Goal: Find specific page/section: Find specific page/section

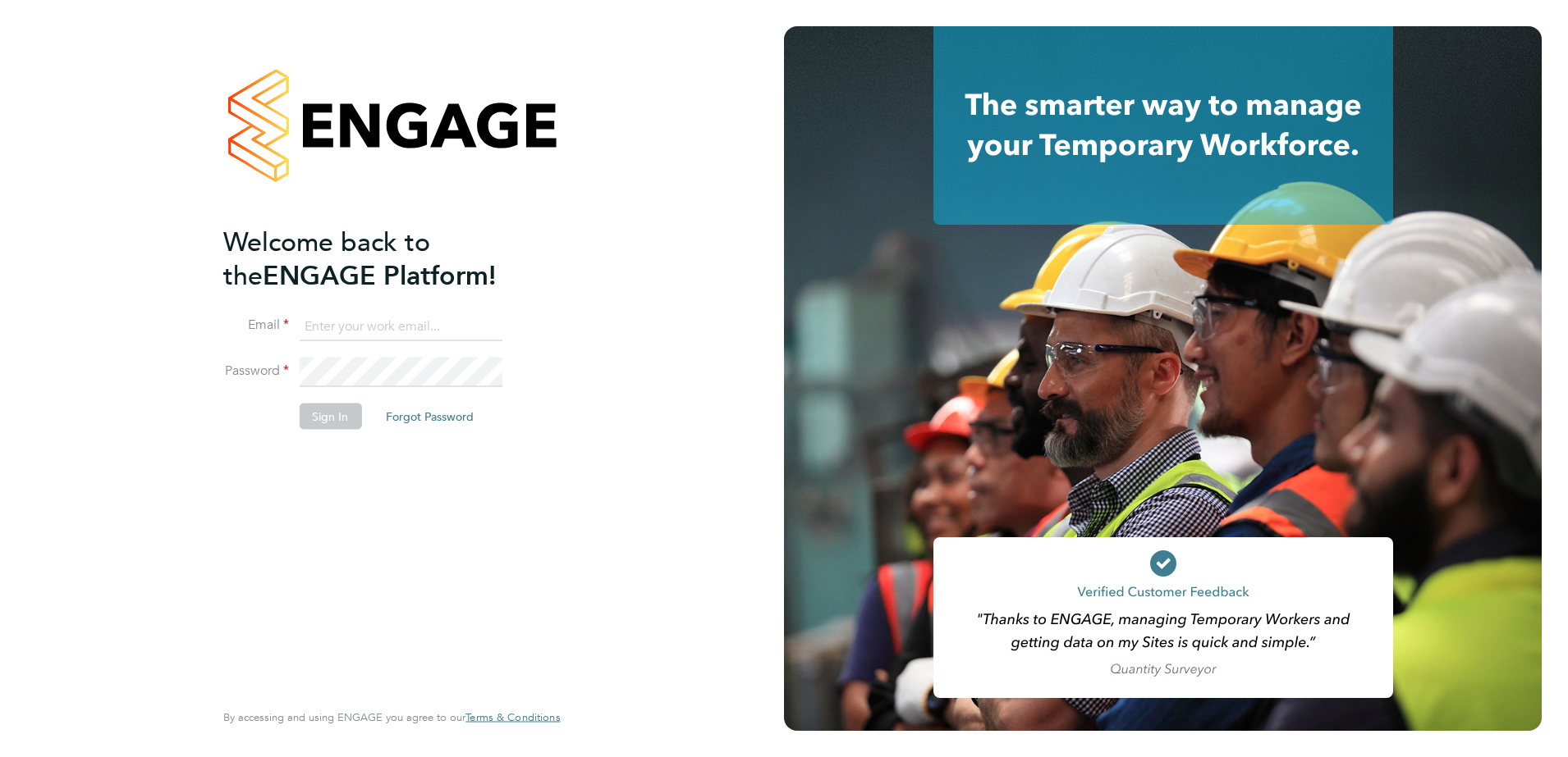
type input "eongley@spheresolutions.co.uk"
click at [350, 426] on button "Sign In" at bounding box center [330, 416] width 62 height 27
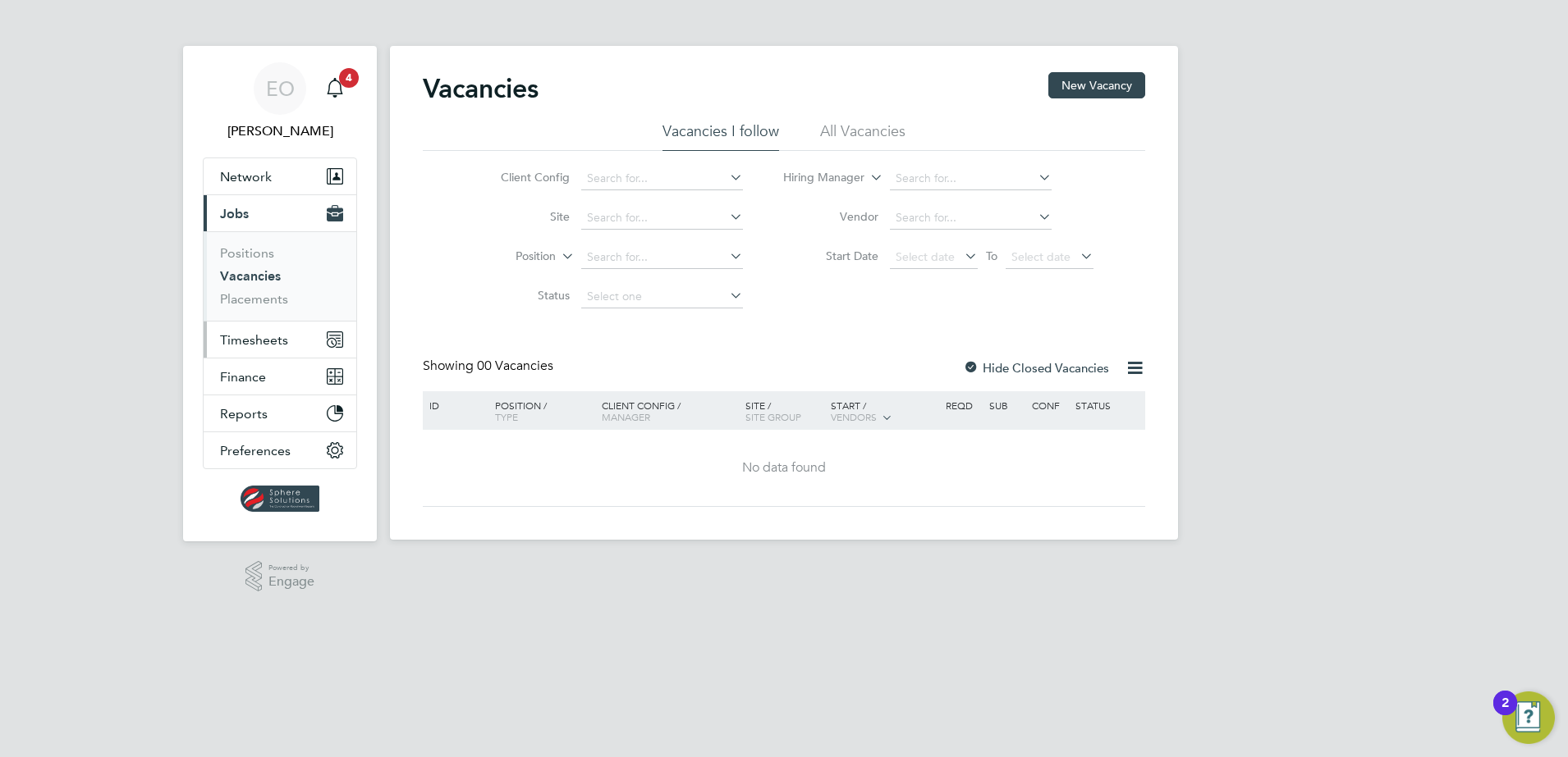
click at [281, 345] on span "Timesheets" at bounding box center [254, 340] width 68 height 16
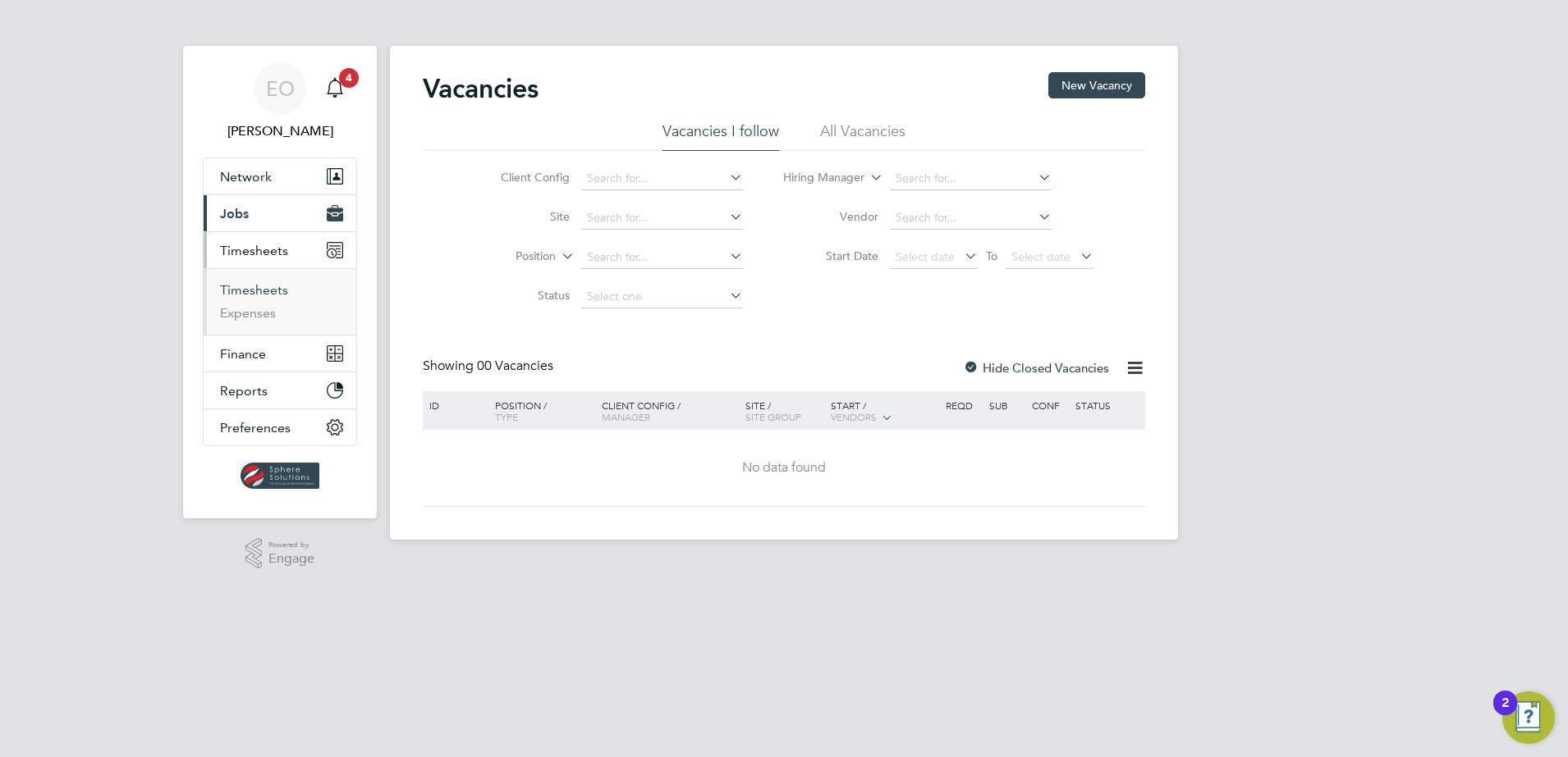
click at [260, 293] on link "Timesheets" at bounding box center [254, 291] width 68 height 16
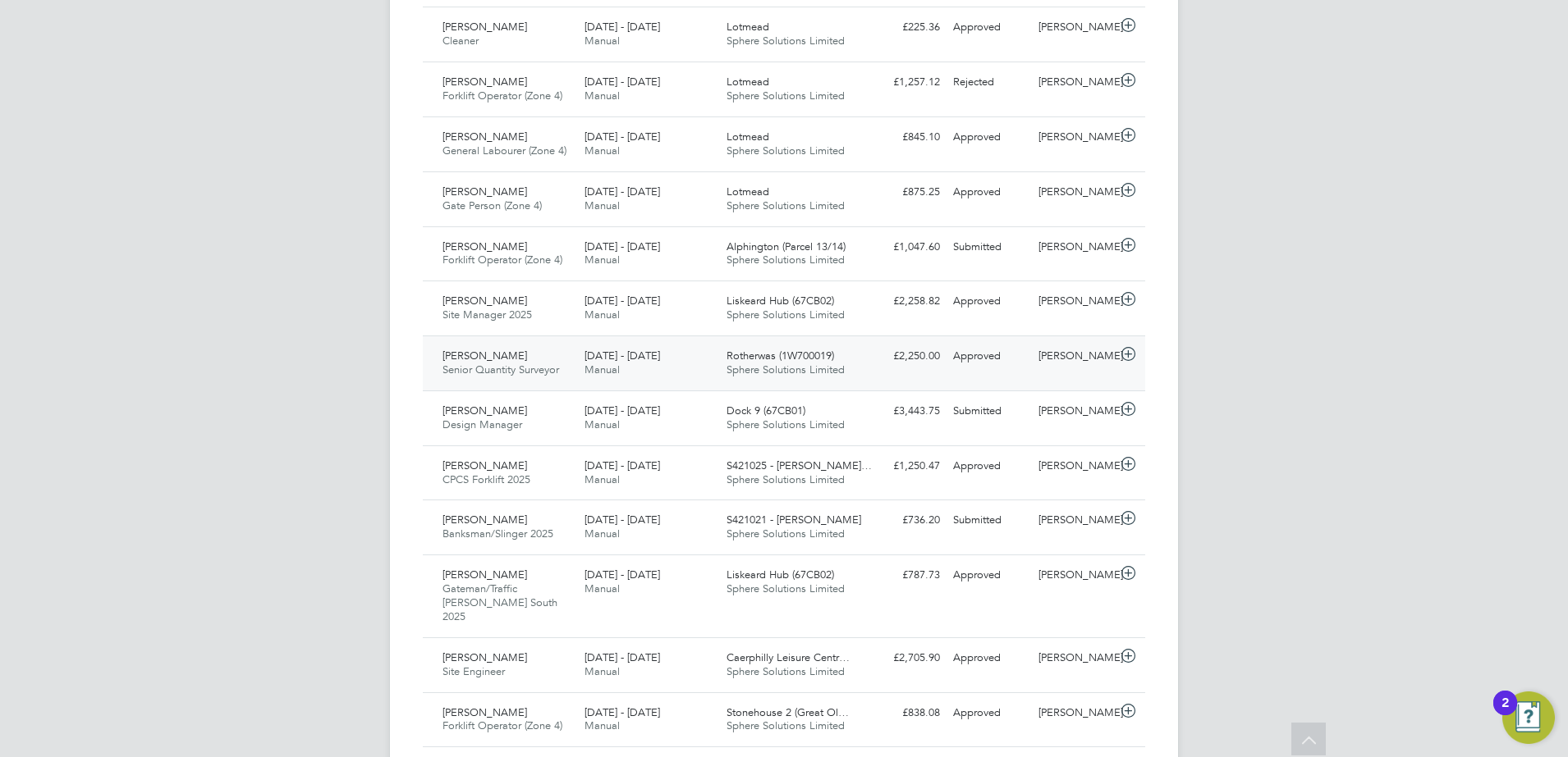
click at [486, 364] on span "Senior Quantity Surveyor" at bounding box center [500, 370] width 116 height 14
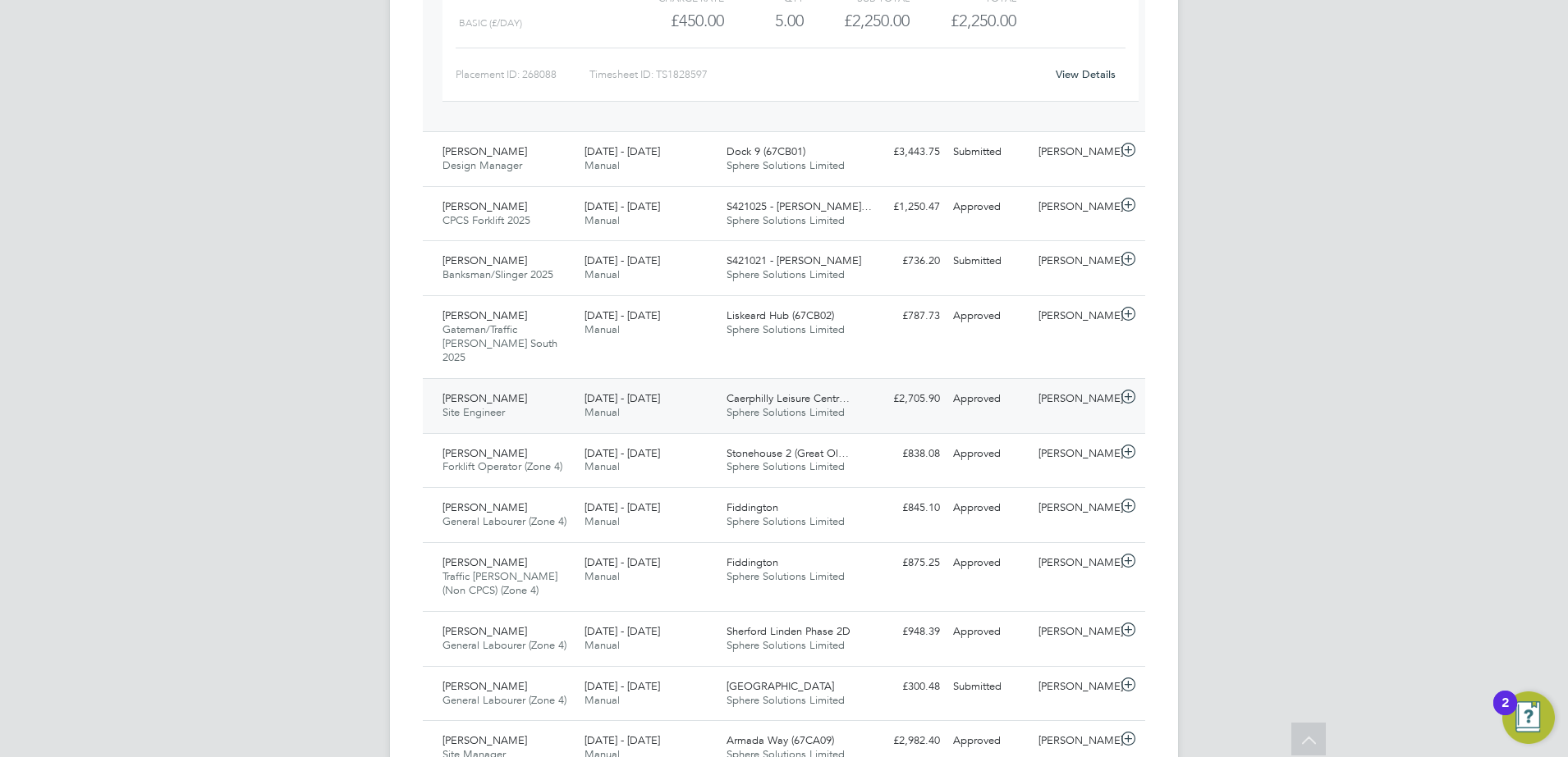
click at [756, 405] on span "Sphere Solutions Limited" at bounding box center [785, 412] width 118 height 14
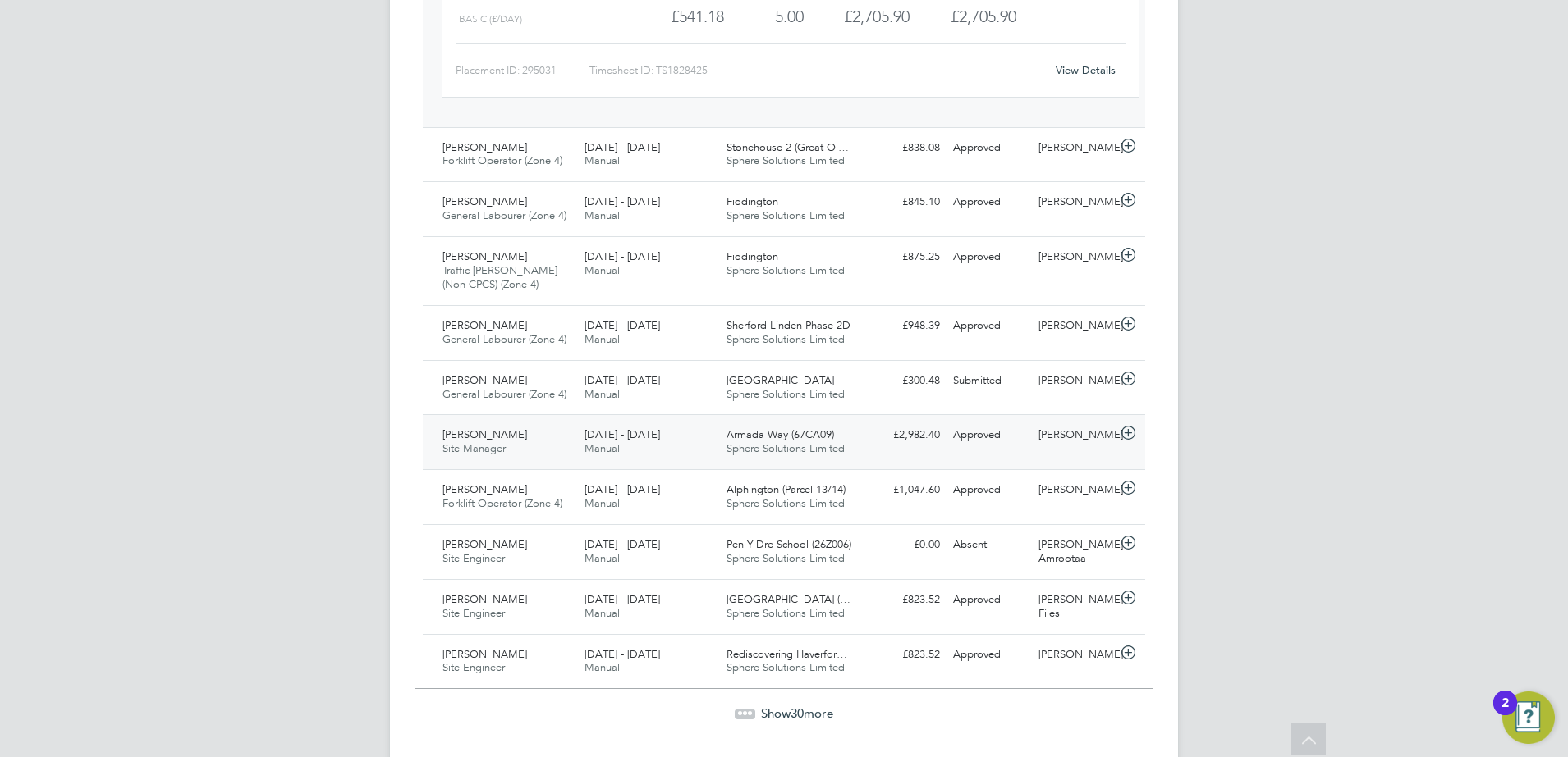
scroll to position [1817, 0]
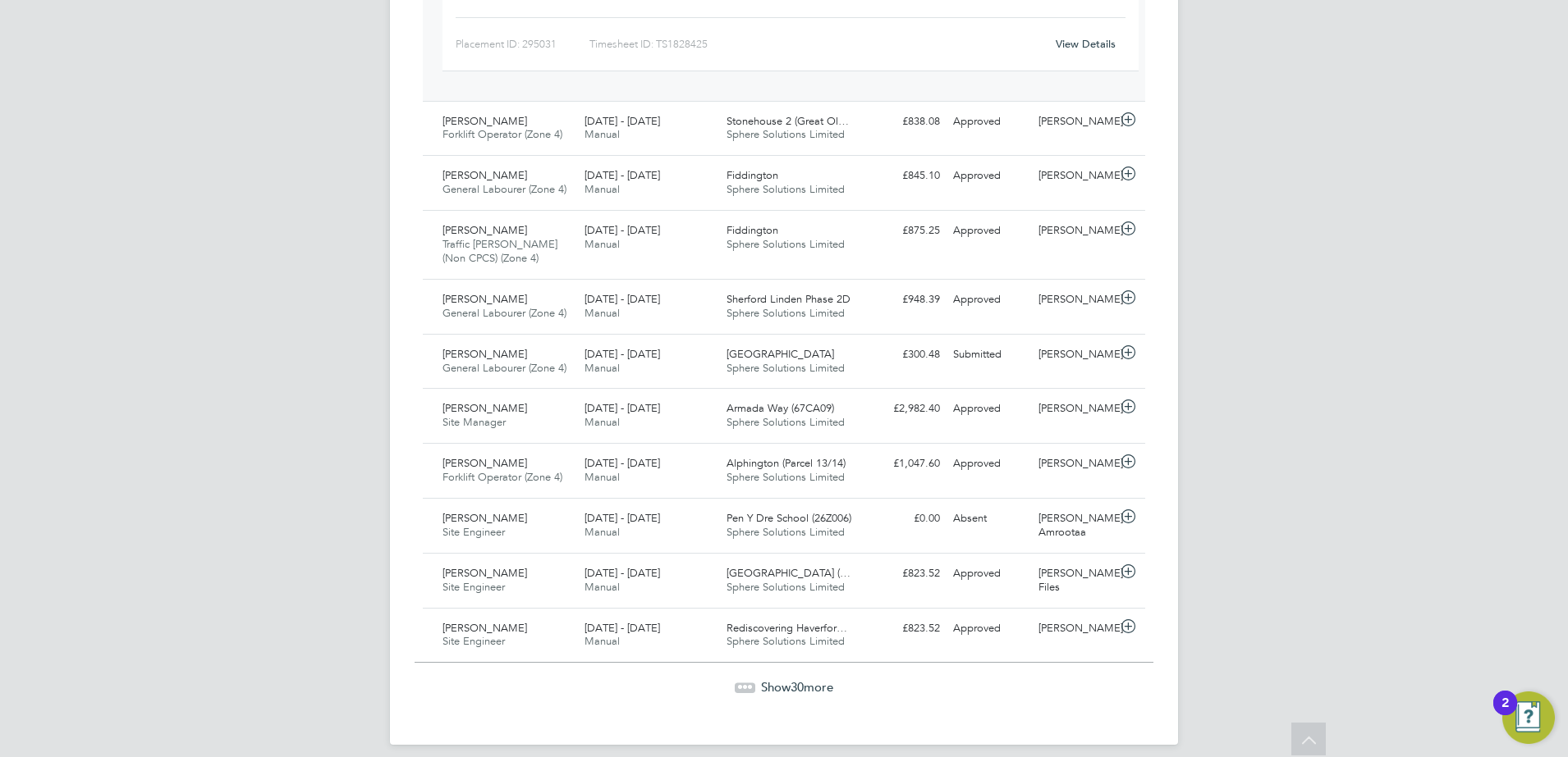
click at [786, 680] on span "Show 30 more" at bounding box center [796, 688] width 72 height 16
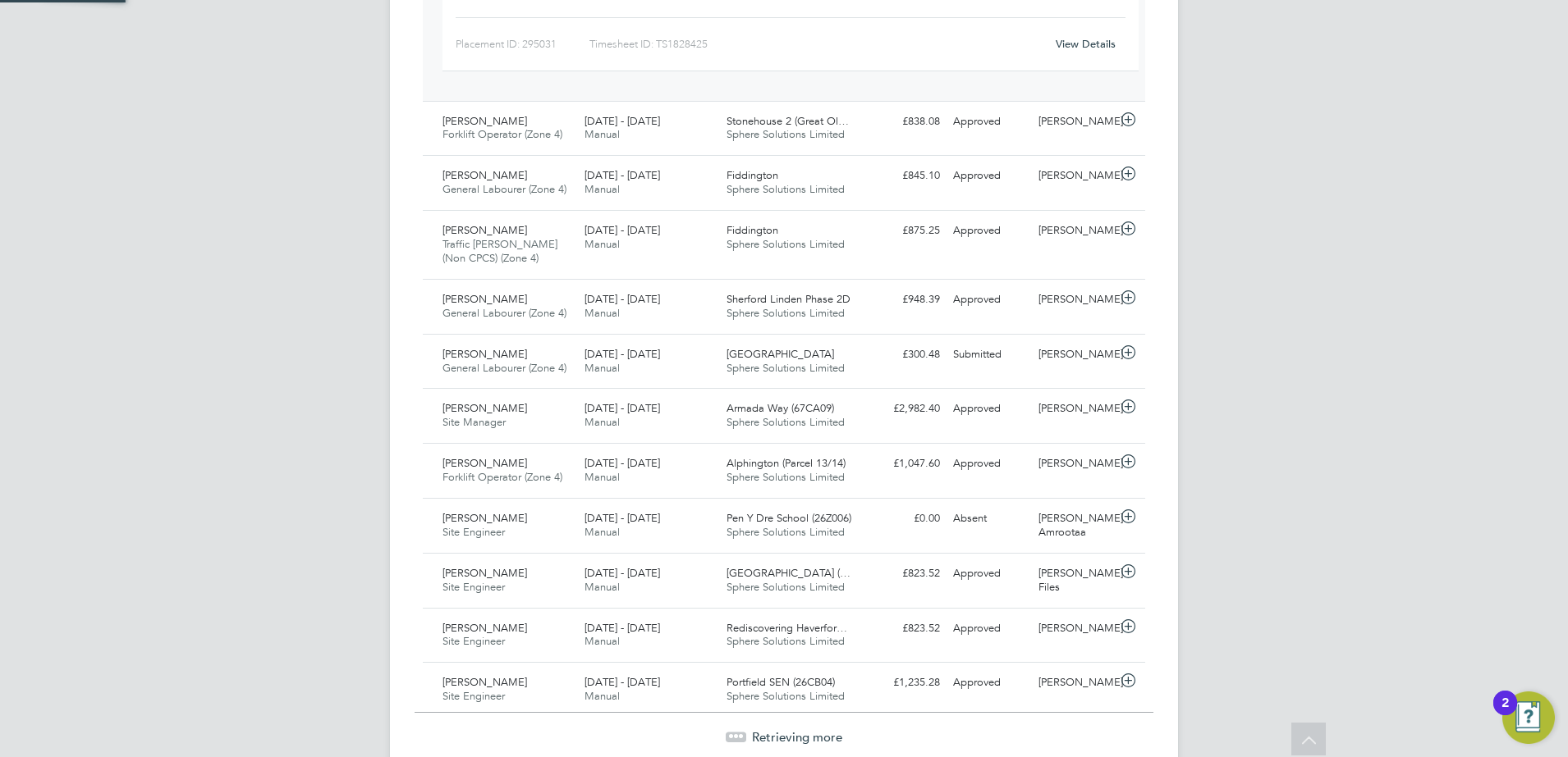
scroll to position [42, 143]
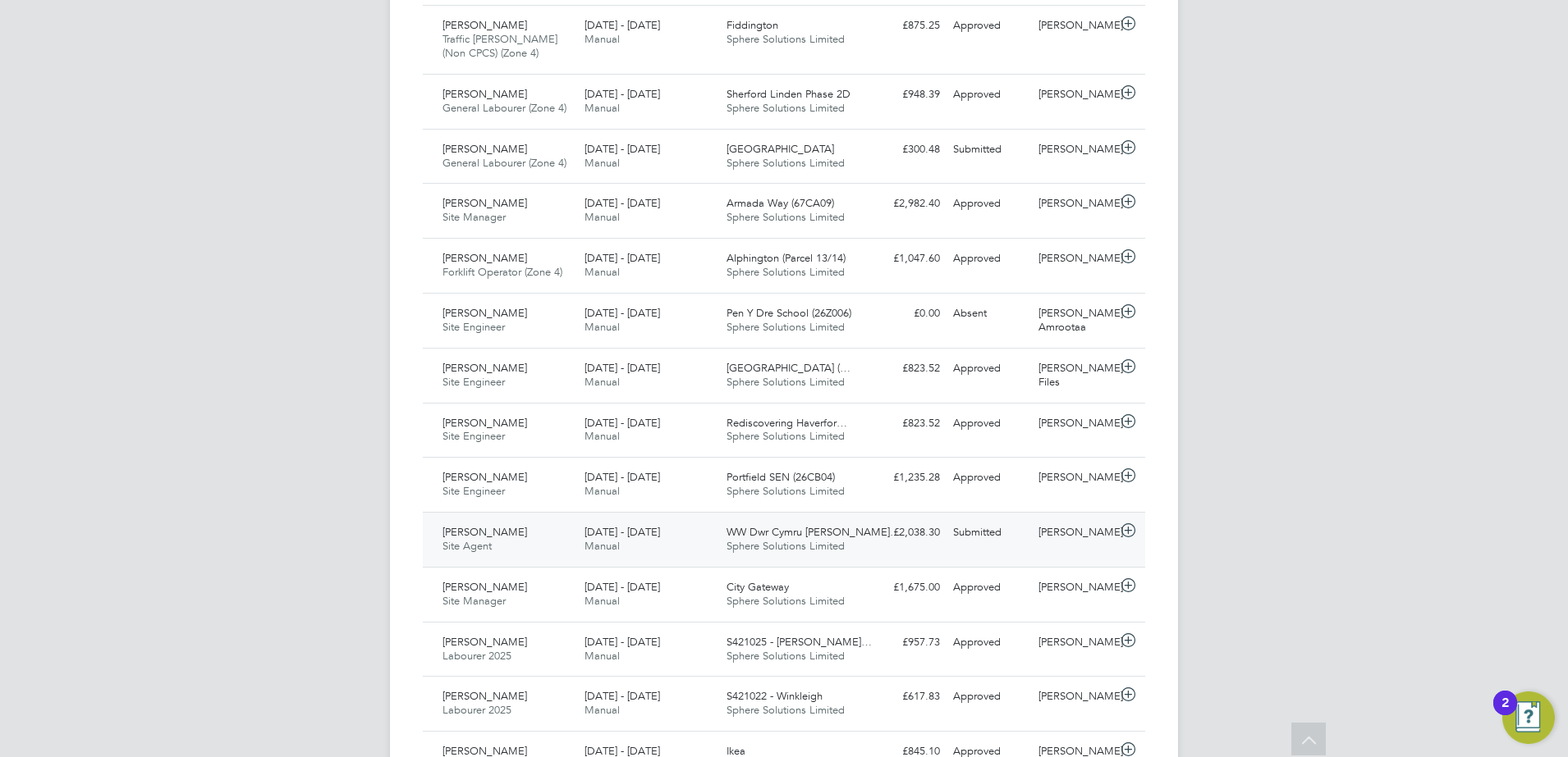
click at [500, 525] on span "[PERSON_NAME]" at bounding box center [484, 532] width 84 height 14
